Goal: Information Seeking & Learning: Learn about a topic

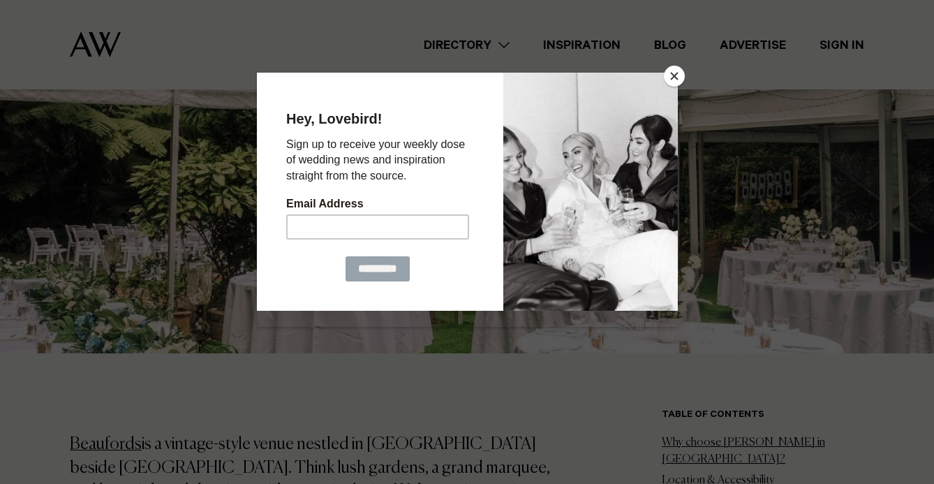
scroll to position [537, 0]
click at [676, 77] on button "Close" at bounding box center [674, 76] width 21 height 21
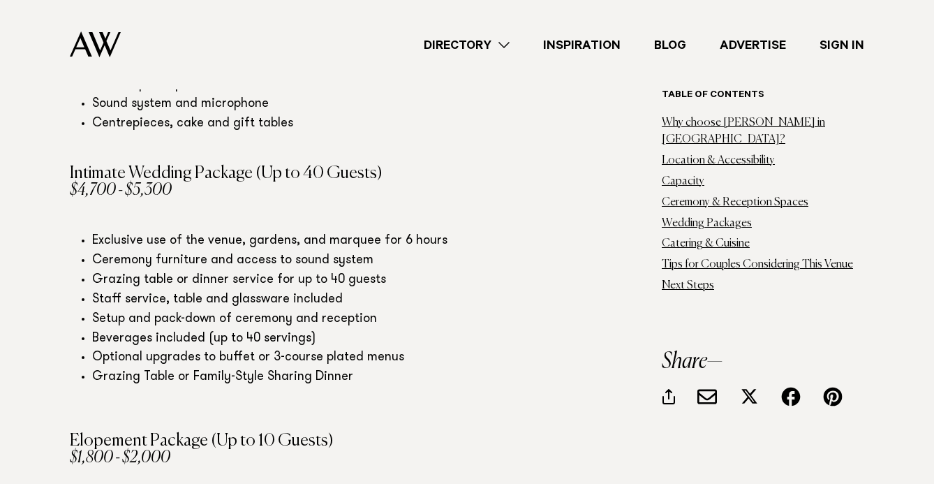
scroll to position [3813, 0]
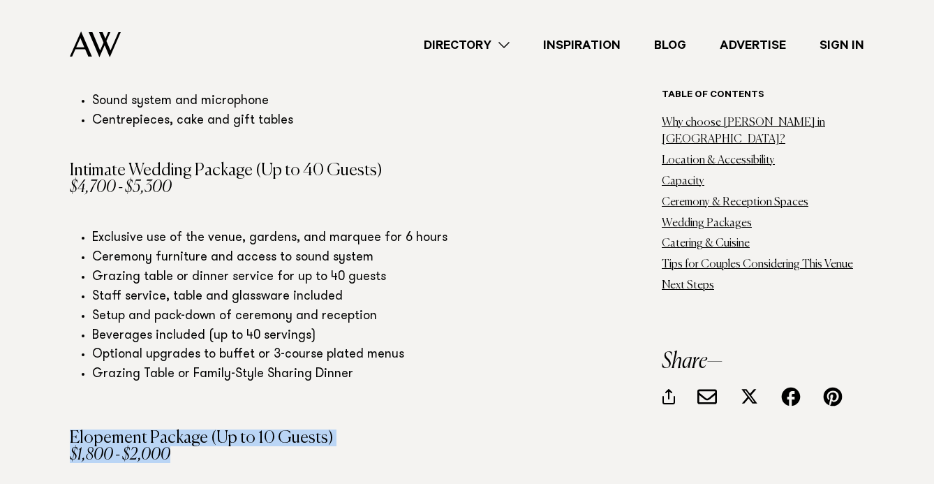
drag, startPoint x: 74, startPoint y: 216, endPoint x: 177, endPoint y: 244, distance: 106.5
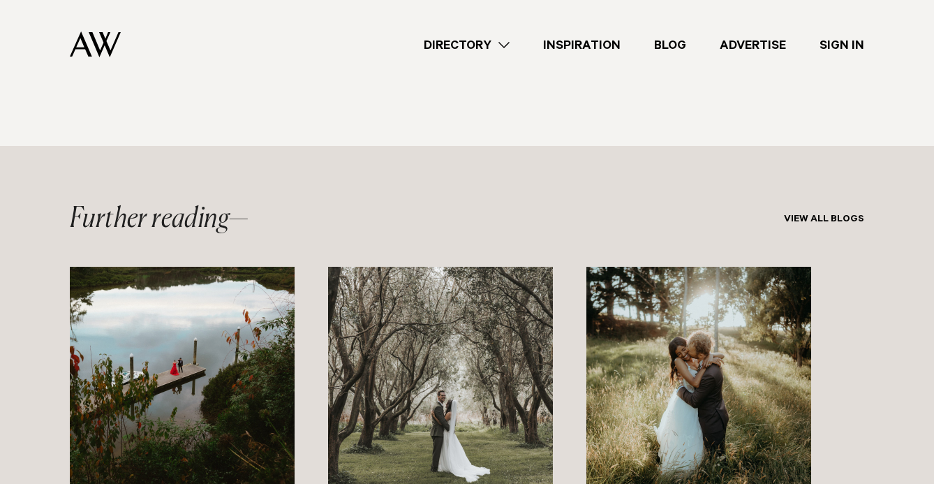
scroll to position [6066, 0]
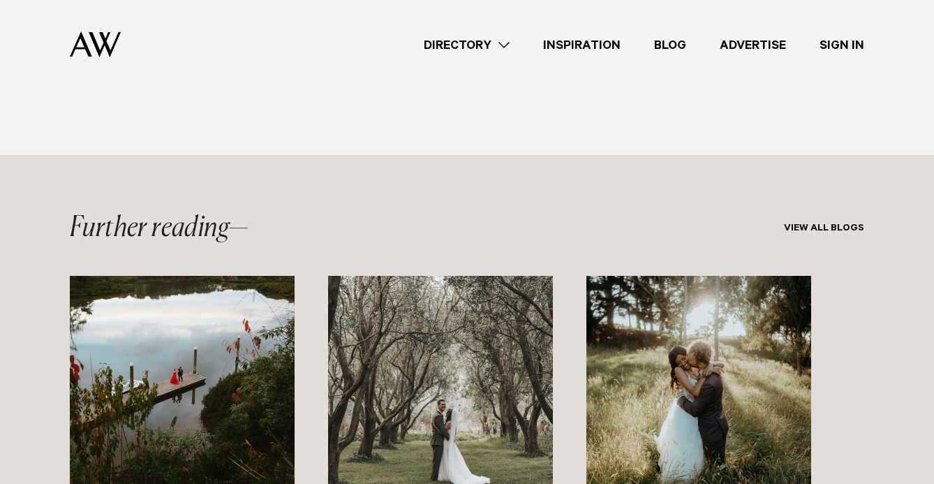
click at [448, 276] on img "2 / 3" at bounding box center [440, 388] width 225 height 225
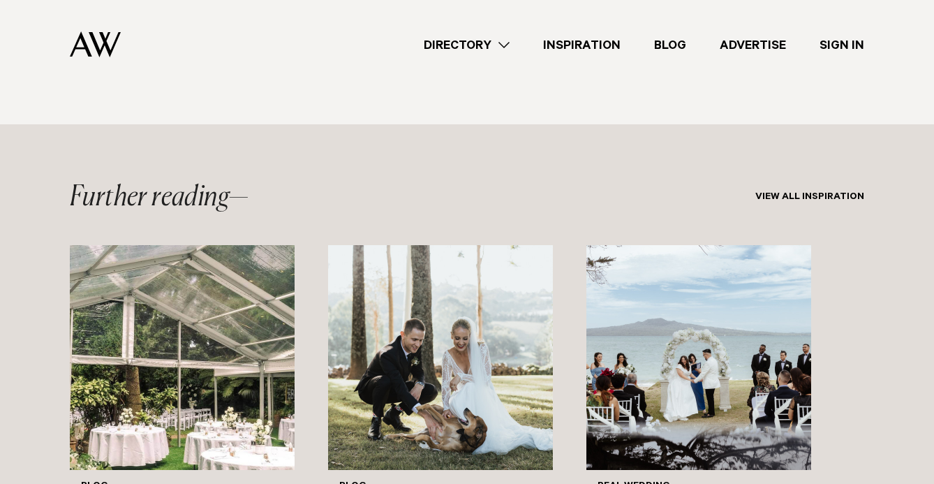
scroll to position [6840, 0]
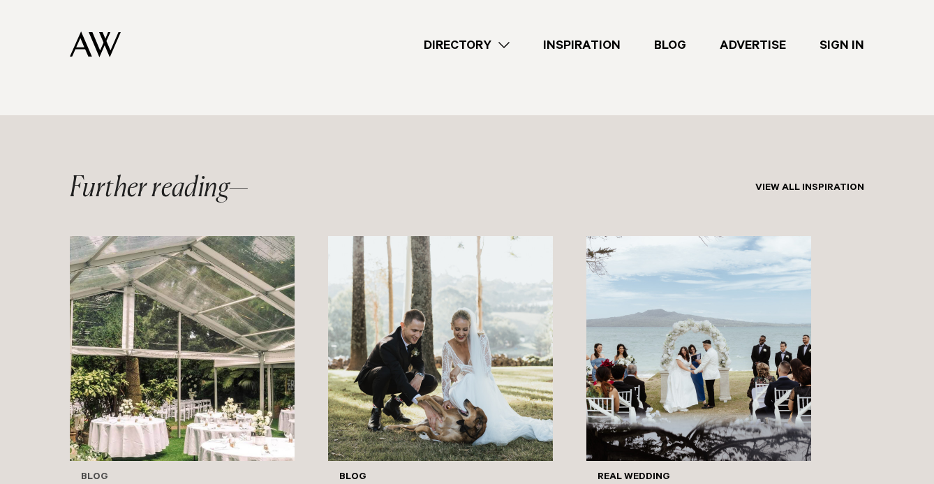
click at [193, 236] on img "1 / 3" at bounding box center [182, 348] width 225 height 225
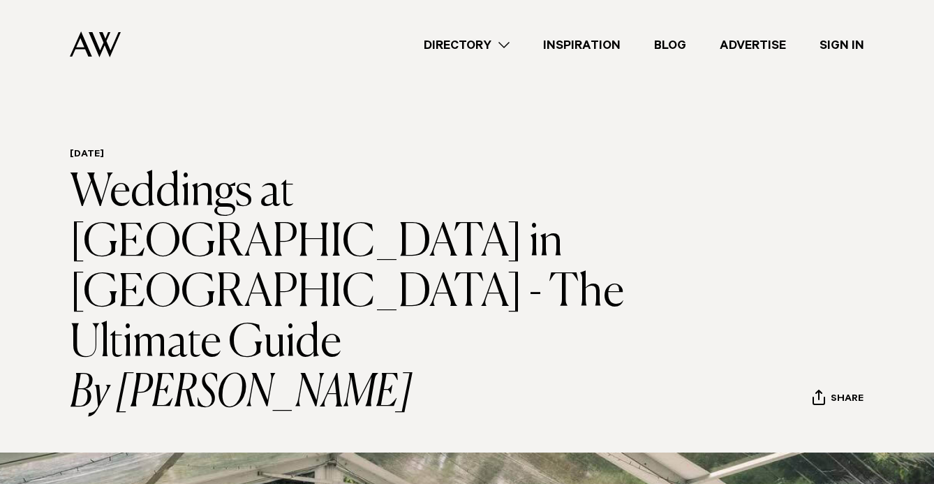
click at [103, 44] on img at bounding box center [95, 44] width 51 height 26
